Goal: Find specific page/section: Find specific page/section

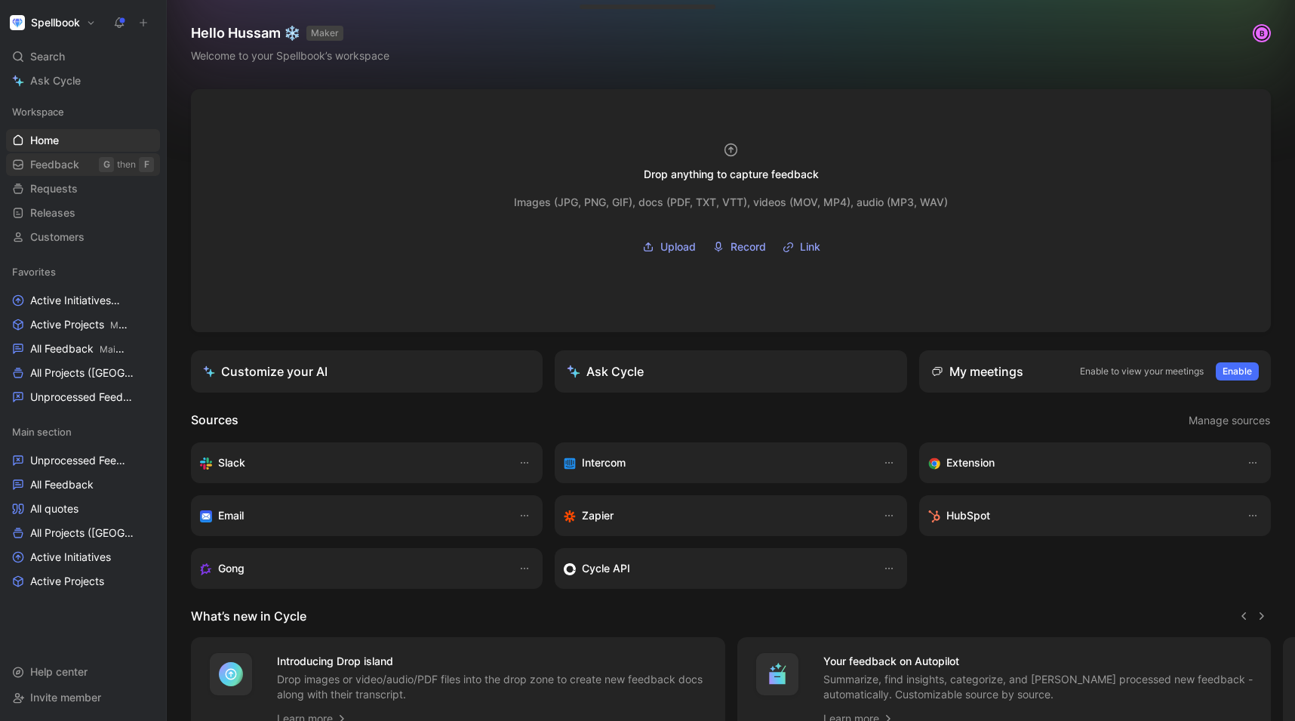
click at [69, 167] on span "Feedback" at bounding box center [54, 164] width 49 height 15
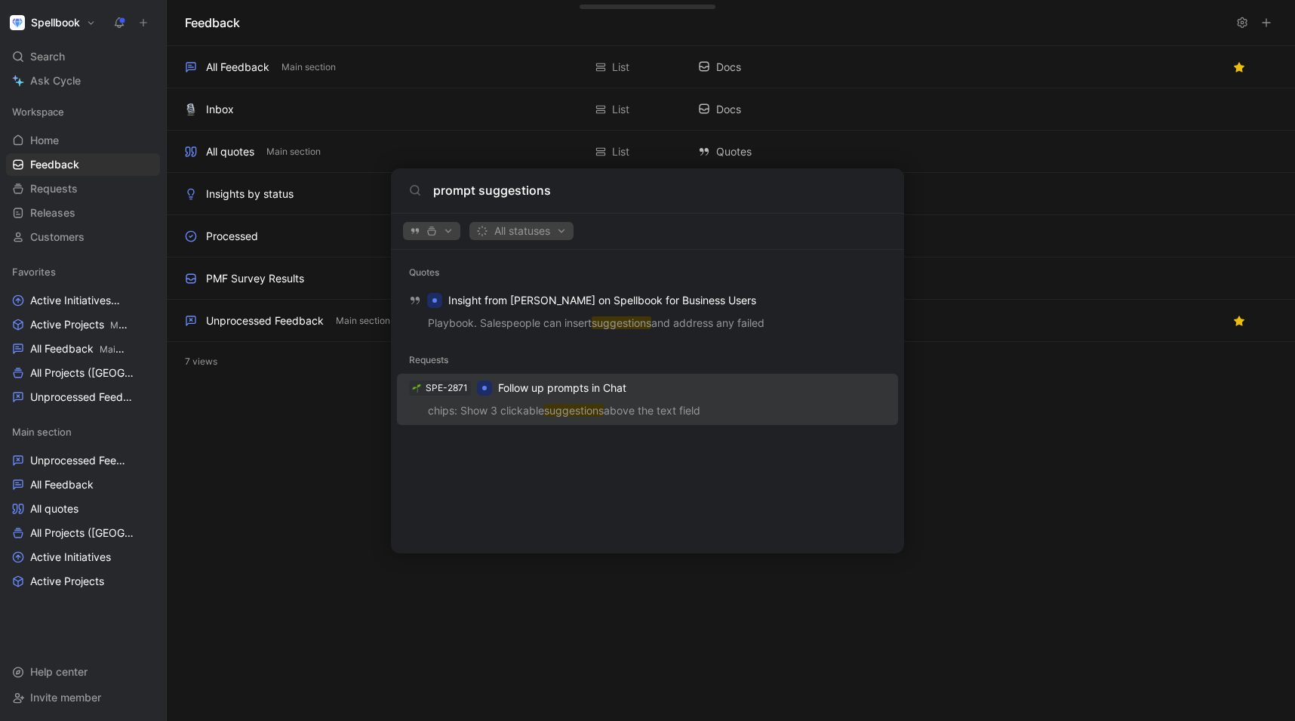
type input "prompt suggestions"
click at [521, 386] on span "Follow up prompts in Chat" at bounding box center [562, 387] width 128 height 13
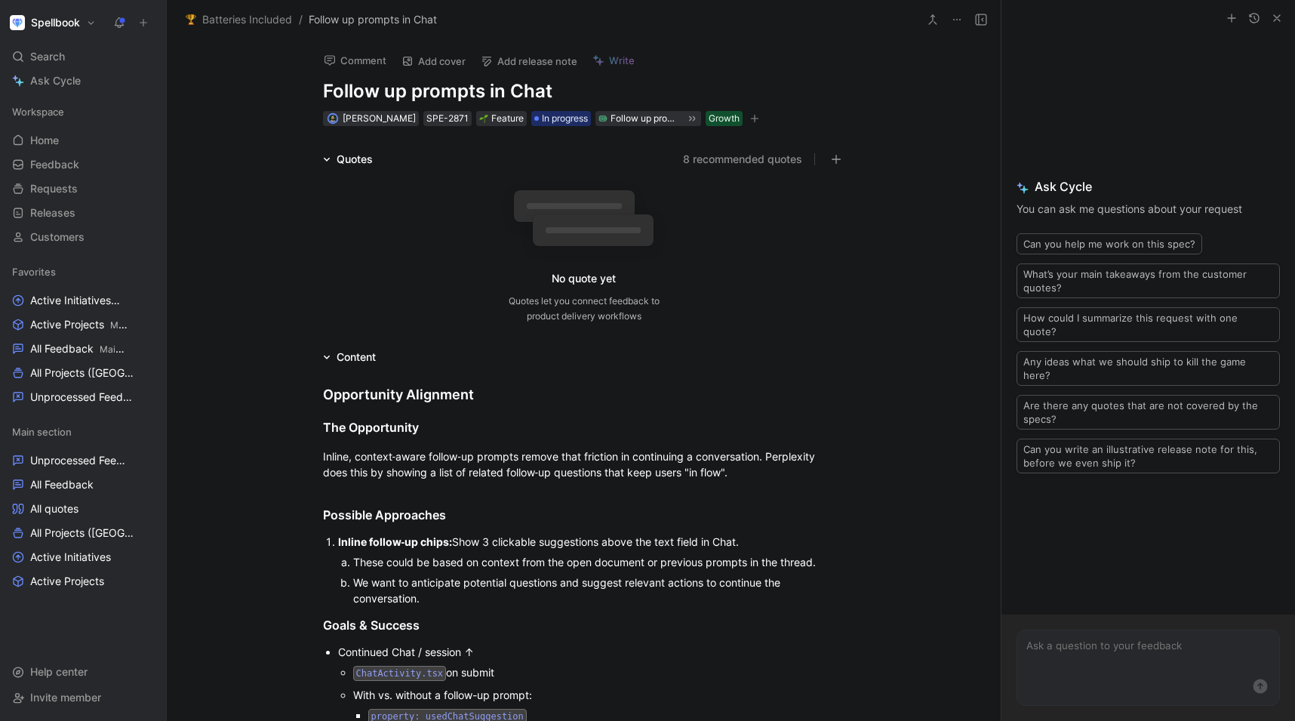
click at [747, 162] on button "8 recommended quotes" at bounding box center [742, 159] width 119 height 18
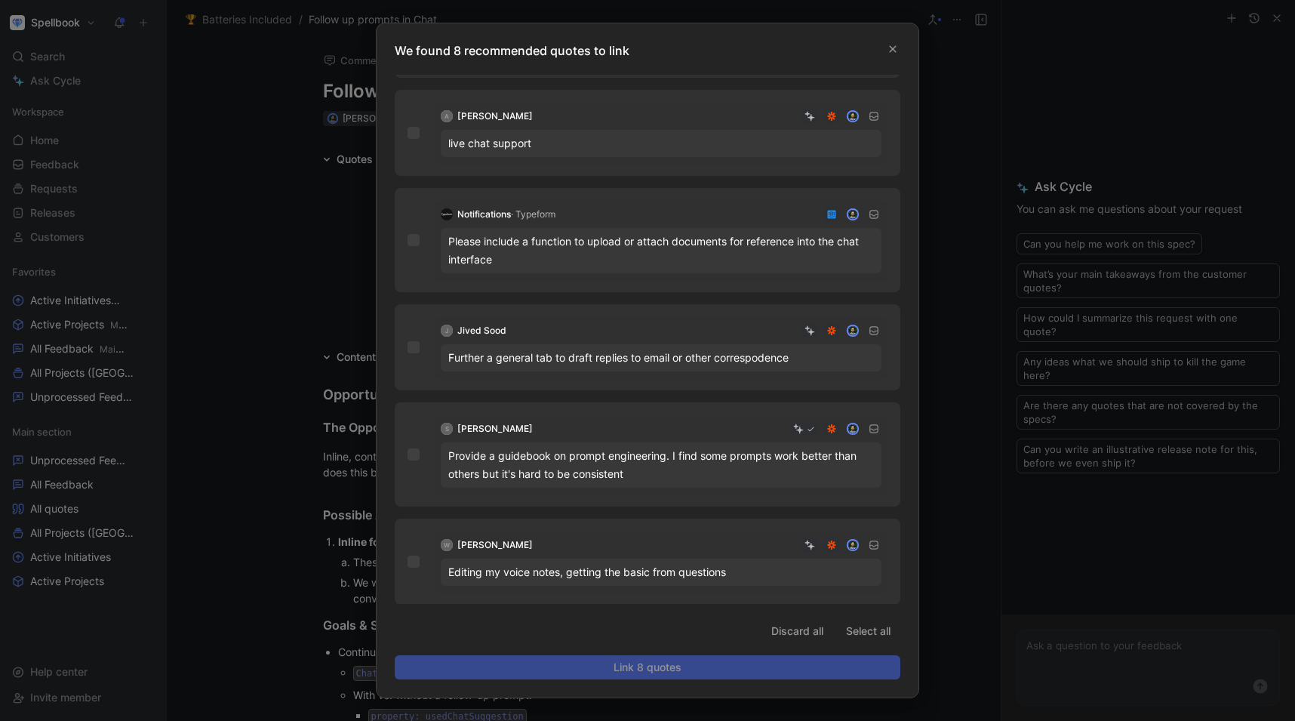
scroll to position [316, 0]
